Goal: Obtain resource: Obtain resource

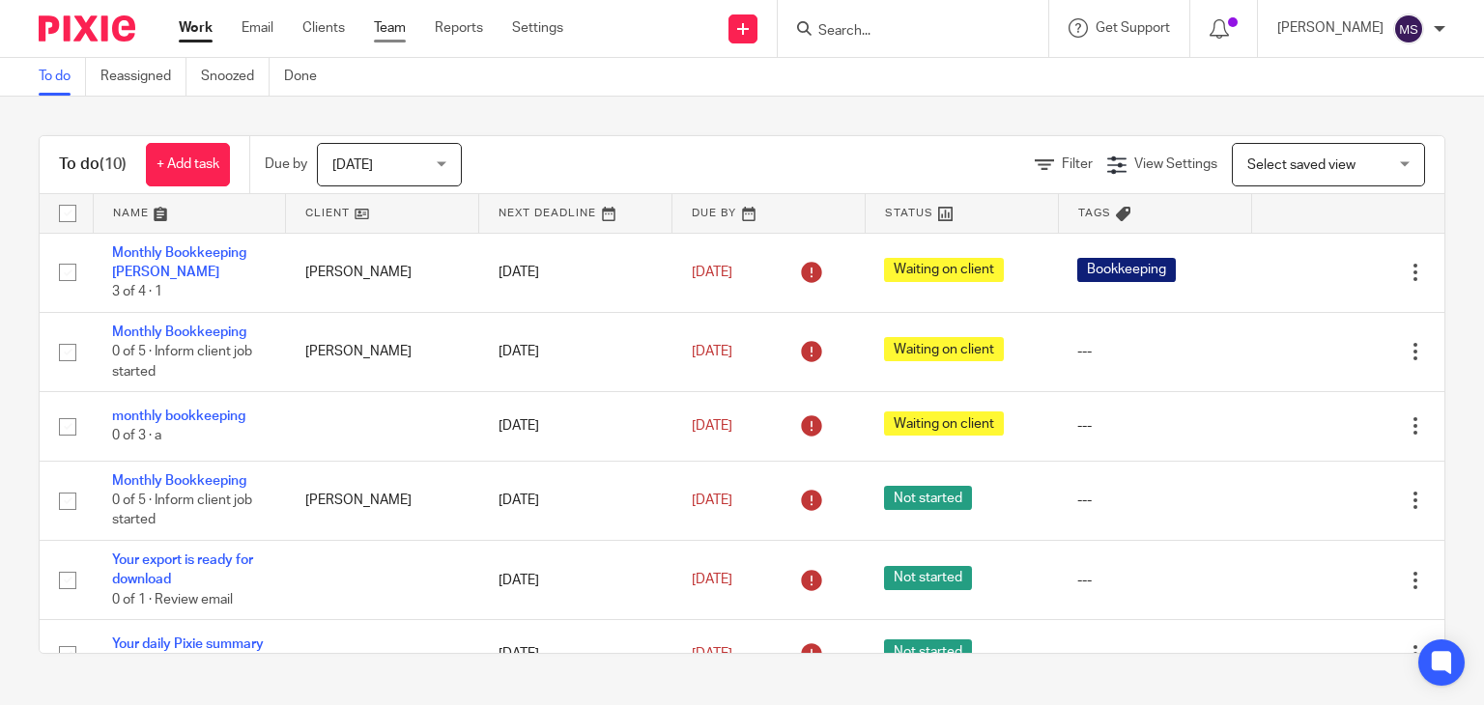
click at [388, 29] on link "Team" at bounding box center [390, 27] width 32 height 19
click at [523, 31] on link "Settings" at bounding box center [537, 27] width 51 height 19
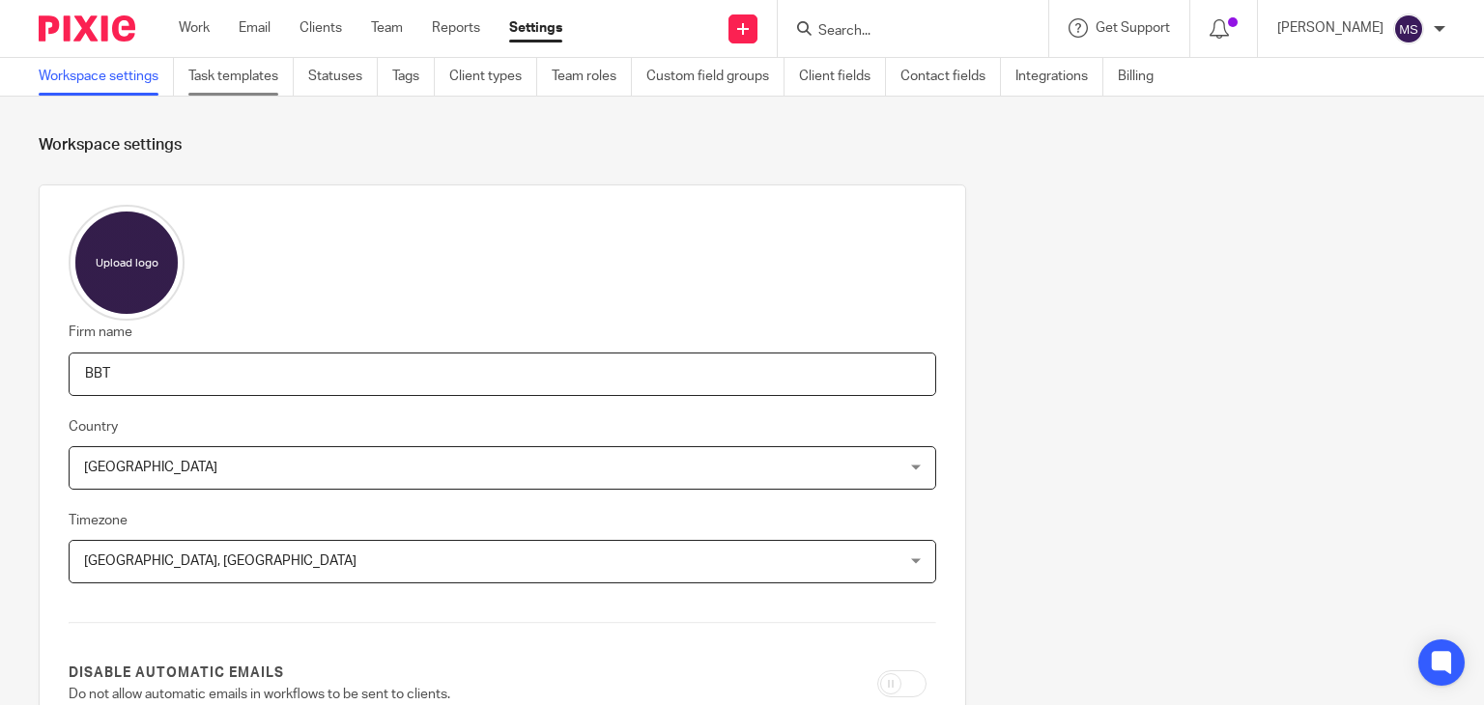
click at [212, 81] on link "Task templates" at bounding box center [240, 77] width 105 height 38
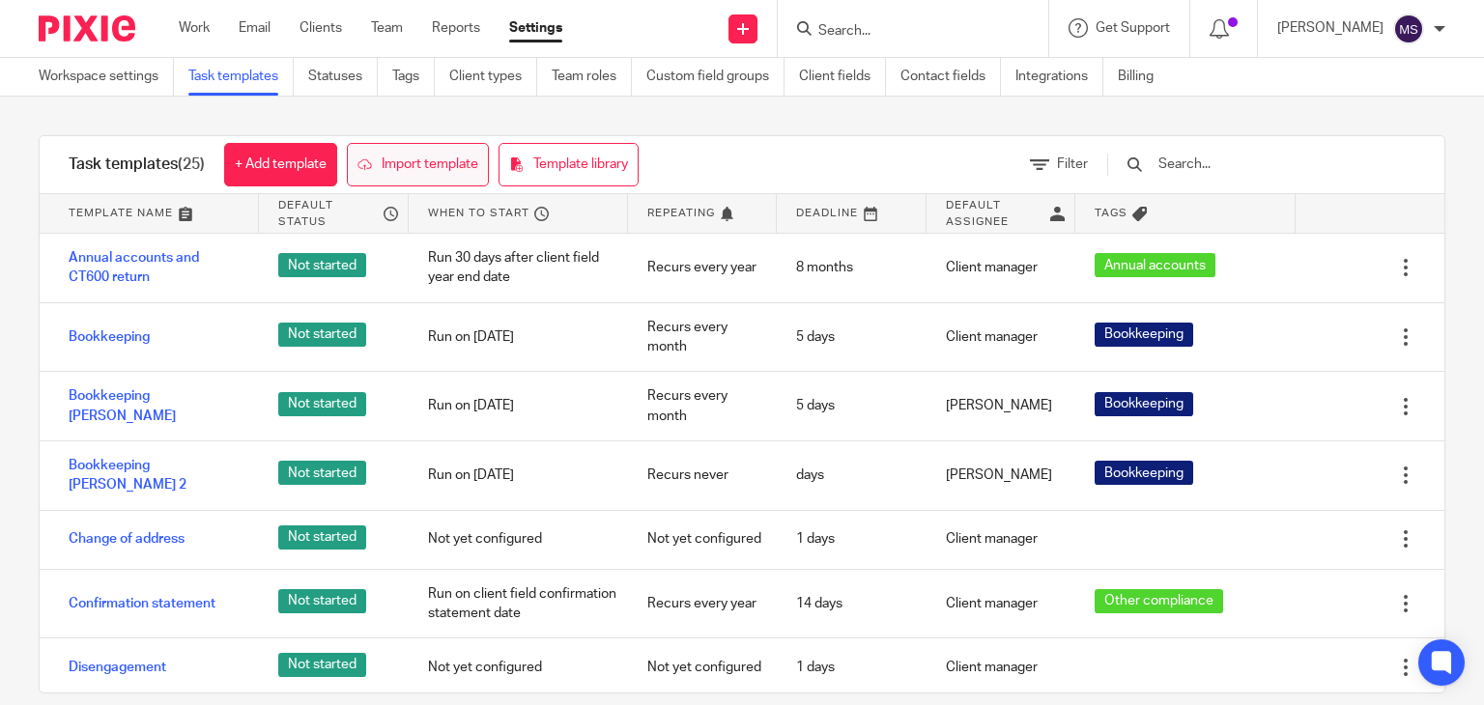
click at [470, 170] on link "Import template" at bounding box center [418, 164] width 142 height 43
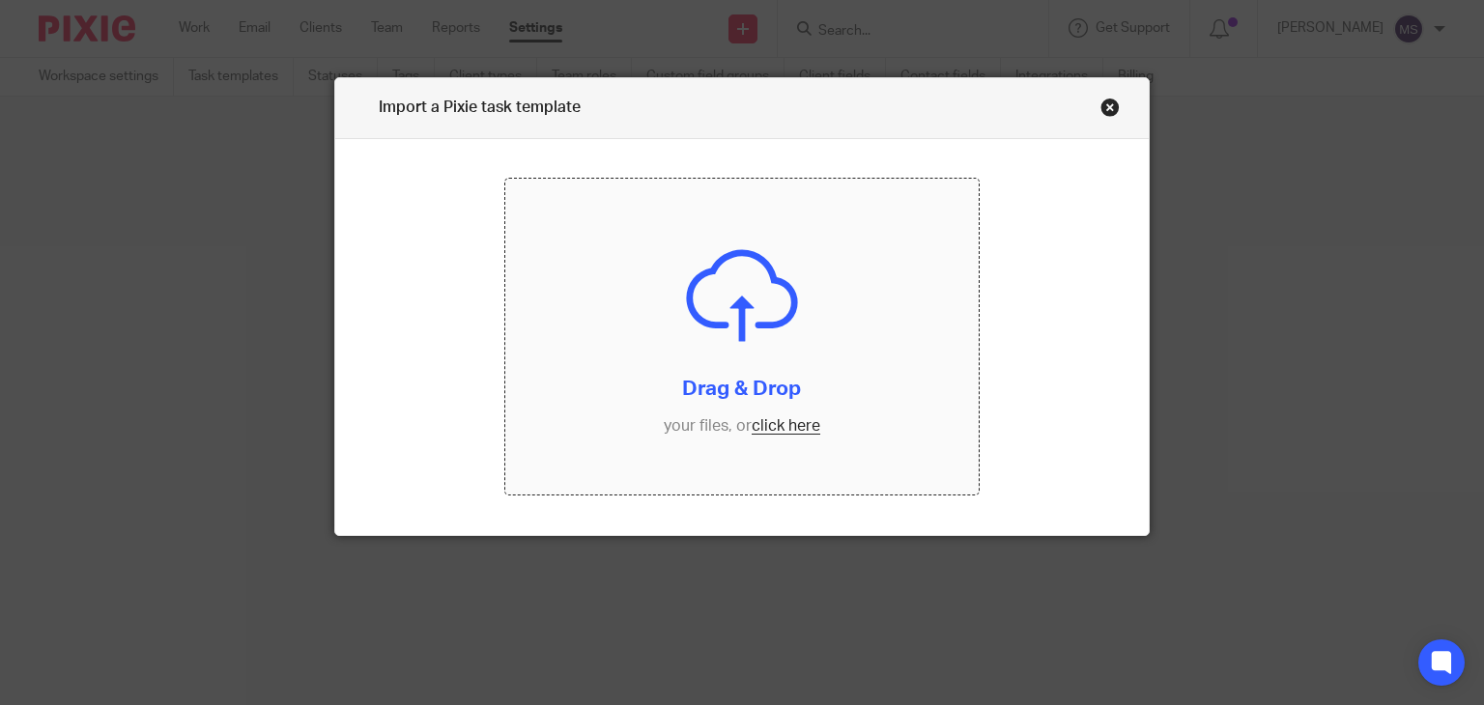
click at [765, 421] on input "file" at bounding box center [741, 337] width 473 height 316
click at [1101, 114] on link "Close this dialog window" at bounding box center [1109, 111] width 19 height 26
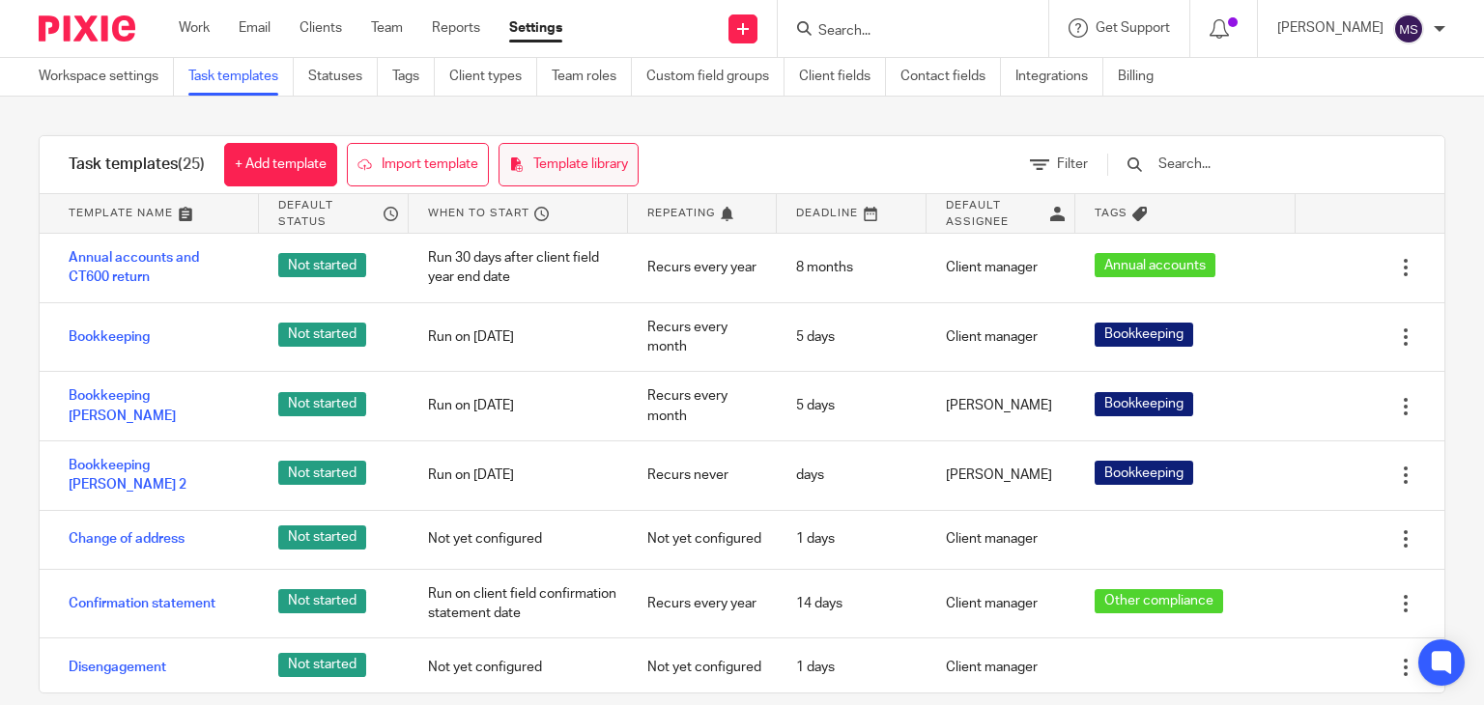
click at [553, 167] on link "Template library" at bounding box center [568, 164] width 140 height 43
